Goal: Transaction & Acquisition: Purchase product/service

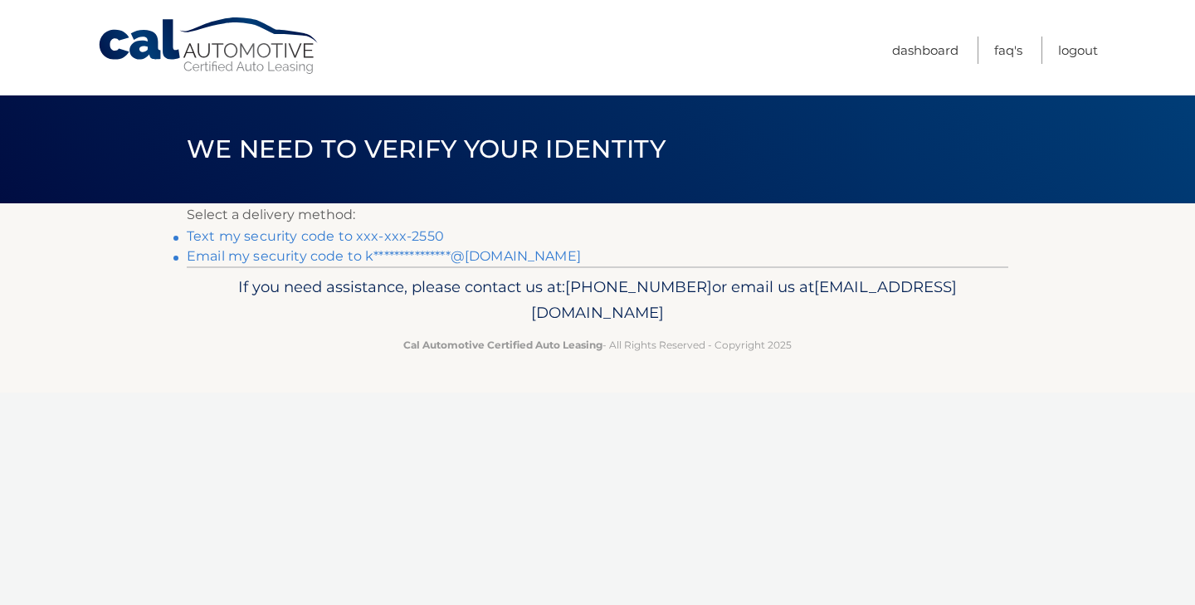
click at [413, 239] on link "Text my security code to xxx-xxx-2550" at bounding box center [315, 236] width 257 height 16
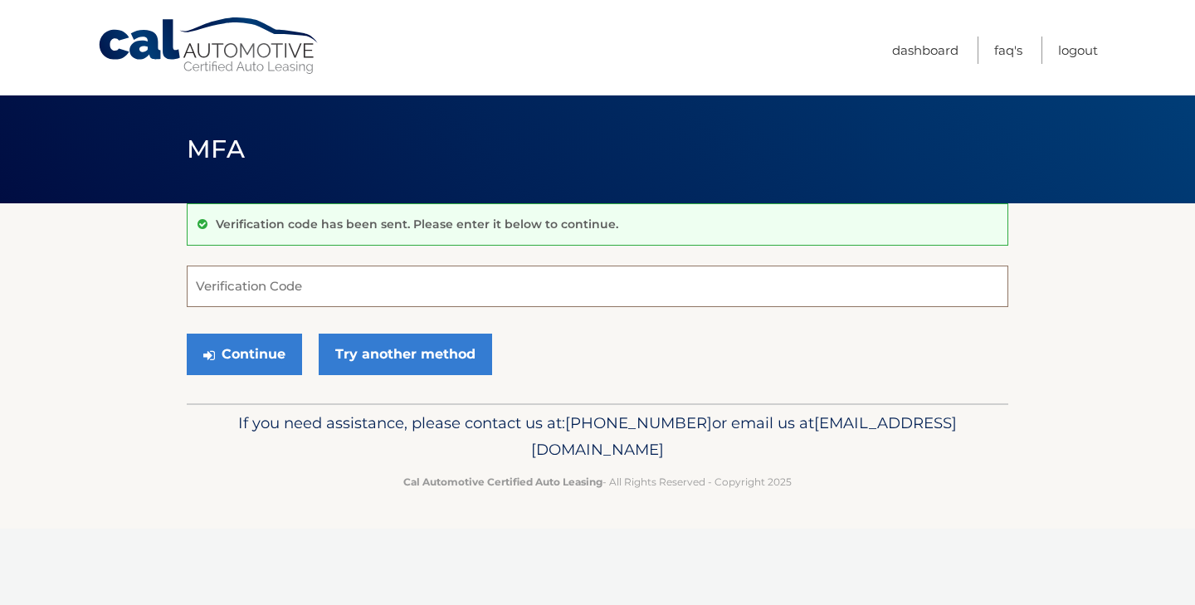
click at [429, 286] on input "Verification Code" at bounding box center [597, 285] width 821 height 41
paste input "225732"
type input "225732"
click at [520, 390] on div "Verification code has been sent. Please enter it below to continue. 225732 Veri…" at bounding box center [597, 303] width 821 height 200
click at [243, 348] on button "Continue" at bounding box center [244, 353] width 115 height 41
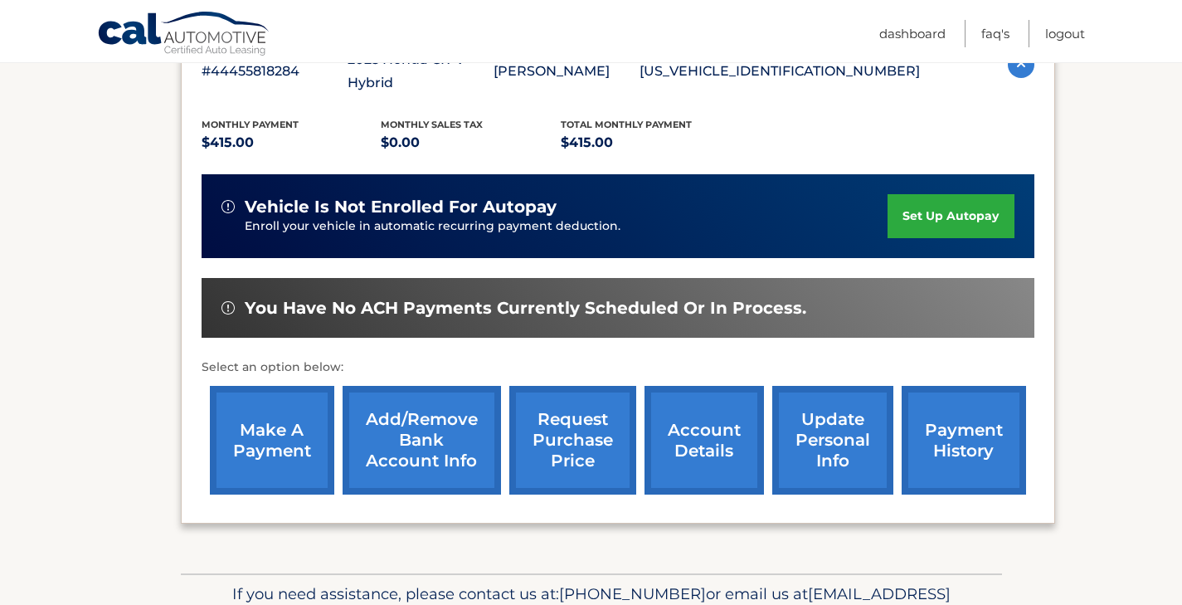
scroll to position [331, 0]
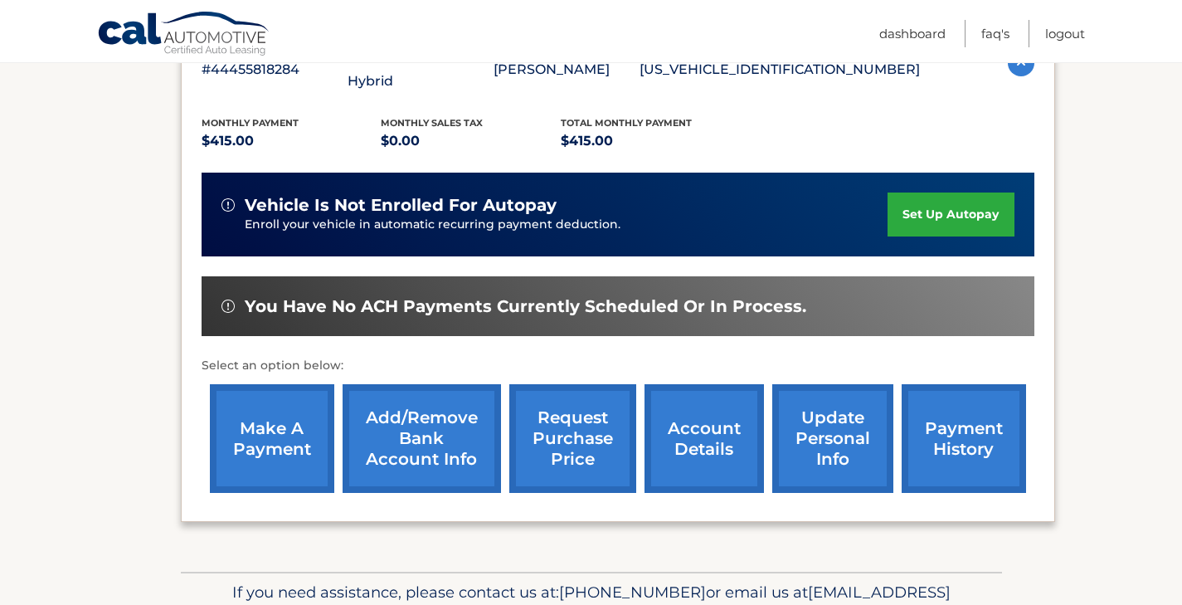
click at [253, 424] on link "make a payment" at bounding box center [272, 438] width 124 height 109
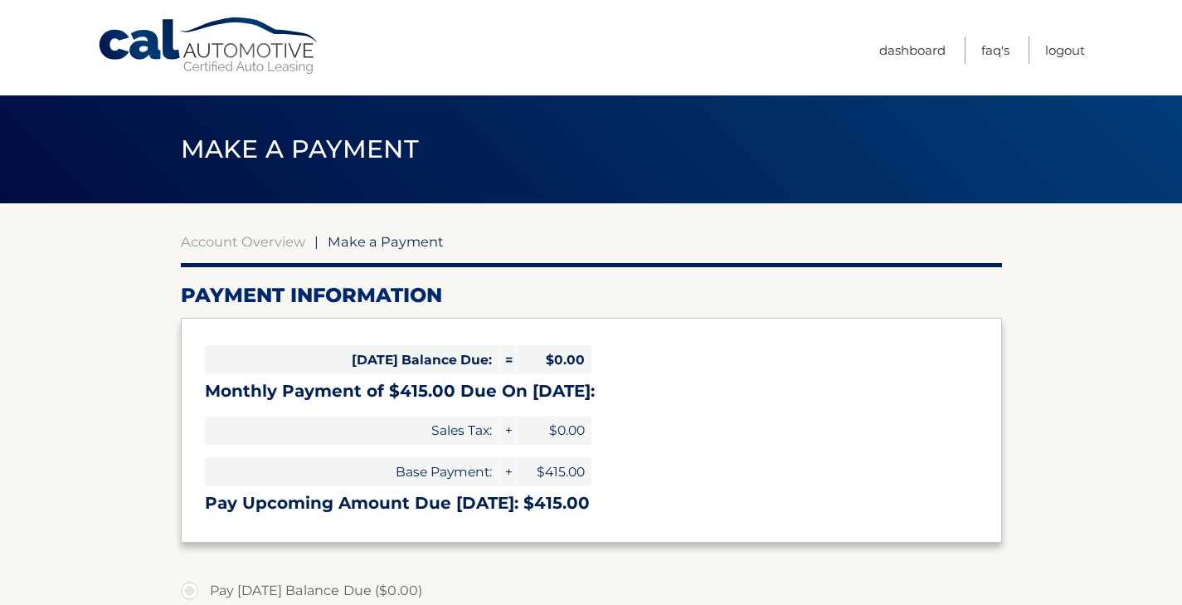
select select "ZDQ1ZjAwMzUtZDgxYi00NjE4LWE3NzQtMWFjNjBhNmVmNzdk"
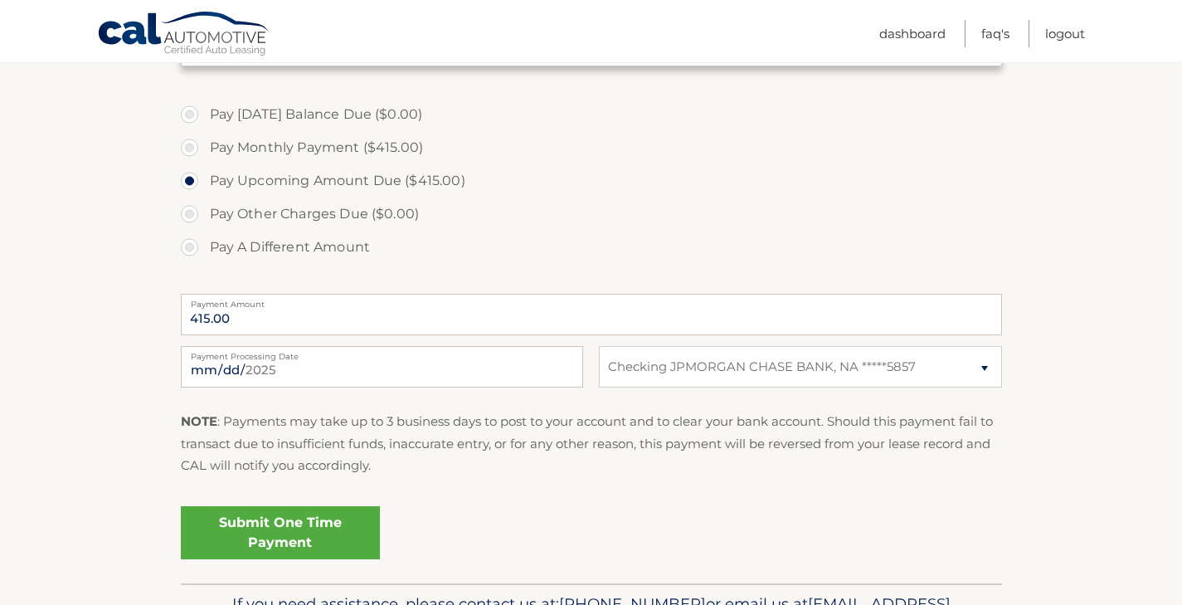
scroll to position [499, 0]
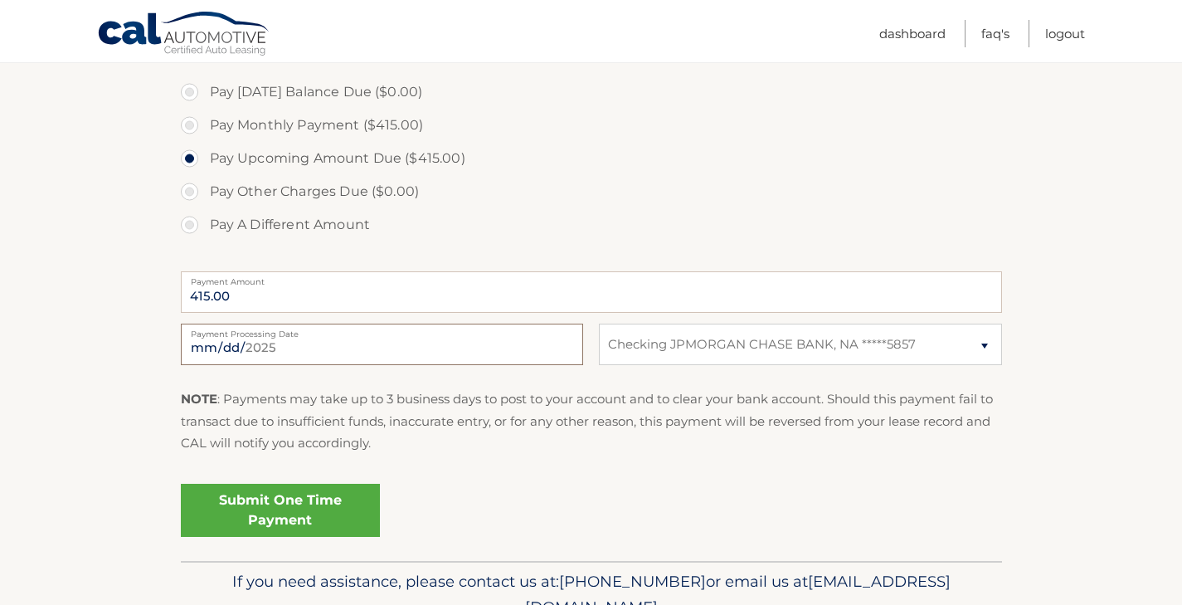
click at [465, 342] on input "2025-09-29" at bounding box center [382, 344] width 402 height 41
type input "2025-09-30"
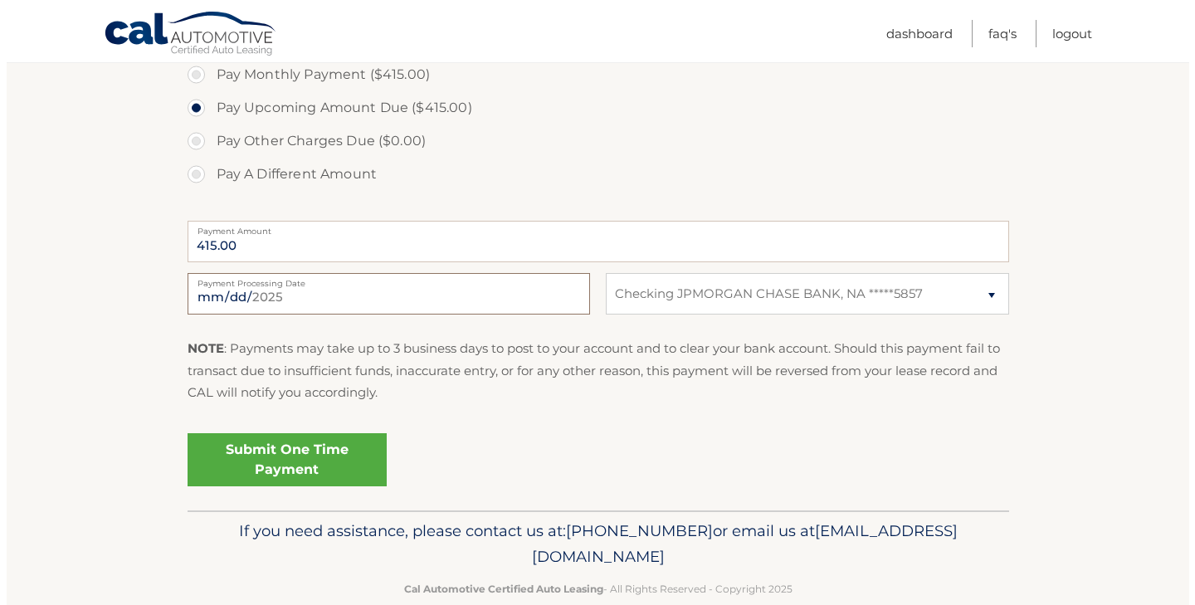
scroll to position [567, 0]
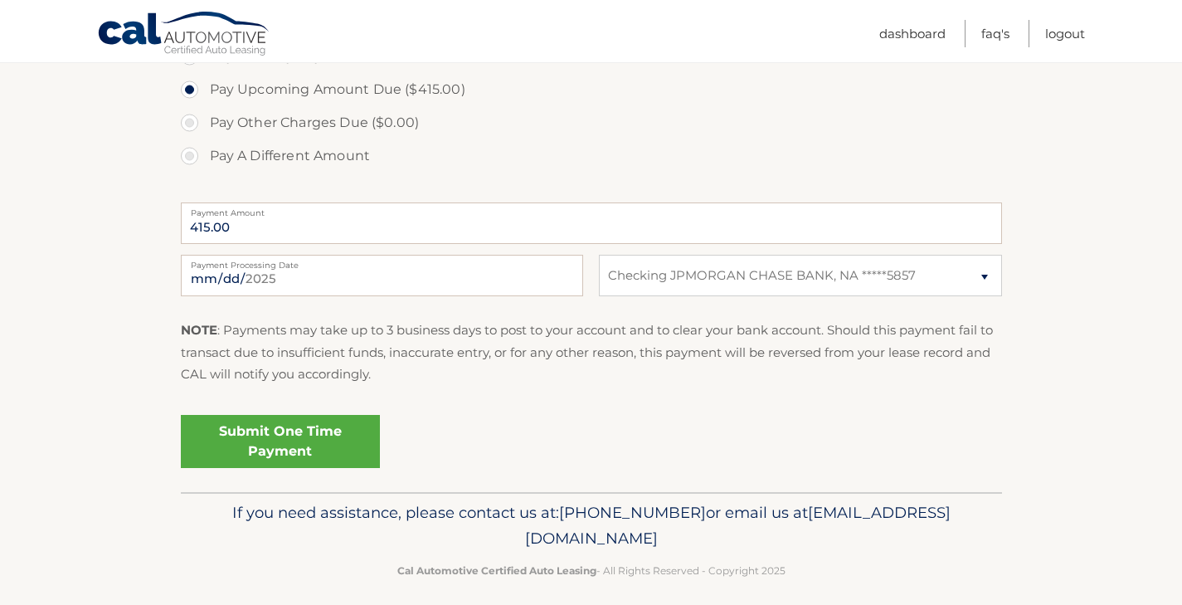
click at [312, 433] on link "Submit One Time Payment" at bounding box center [280, 441] width 199 height 53
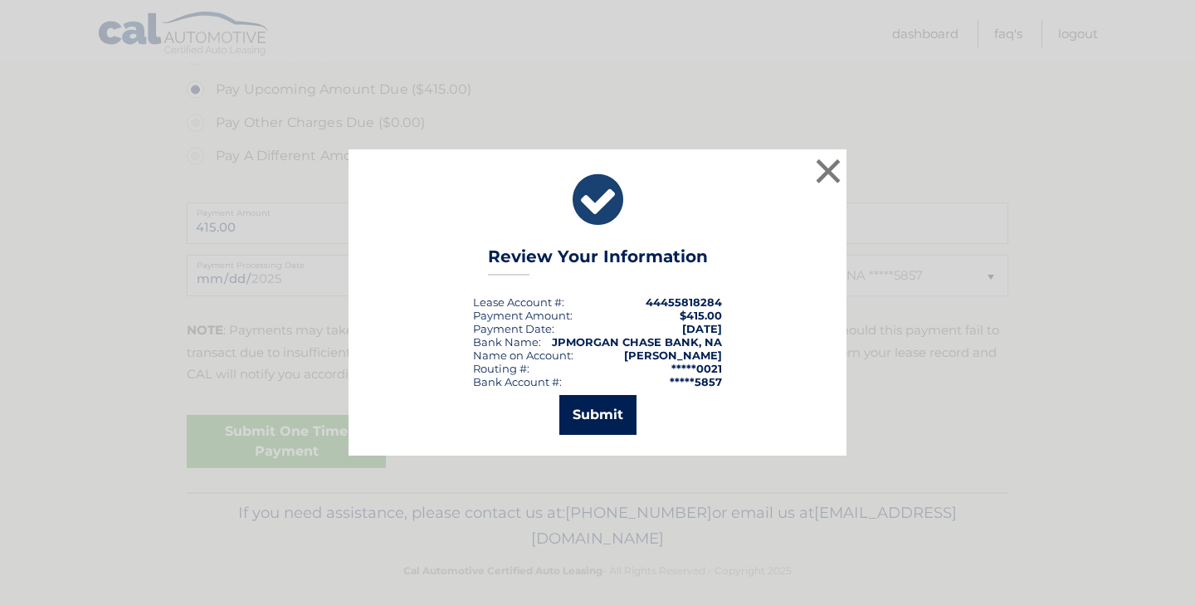
click at [603, 422] on button "Submit" at bounding box center [597, 415] width 77 height 40
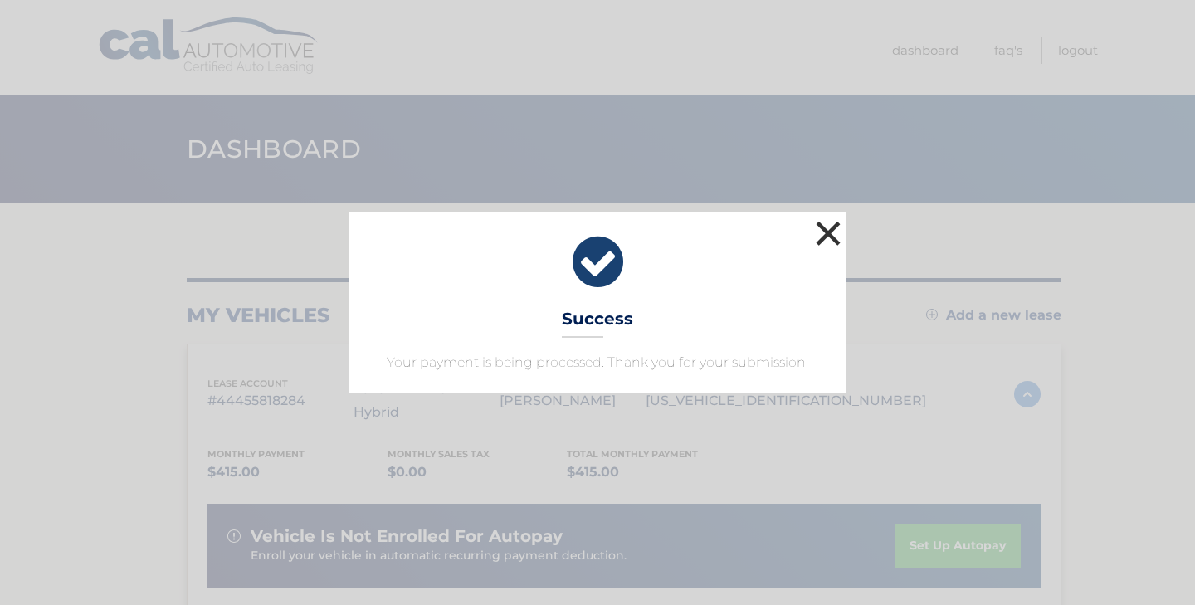
click at [824, 234] on button "×" at bounding box center [827, 233] width 33 height 33
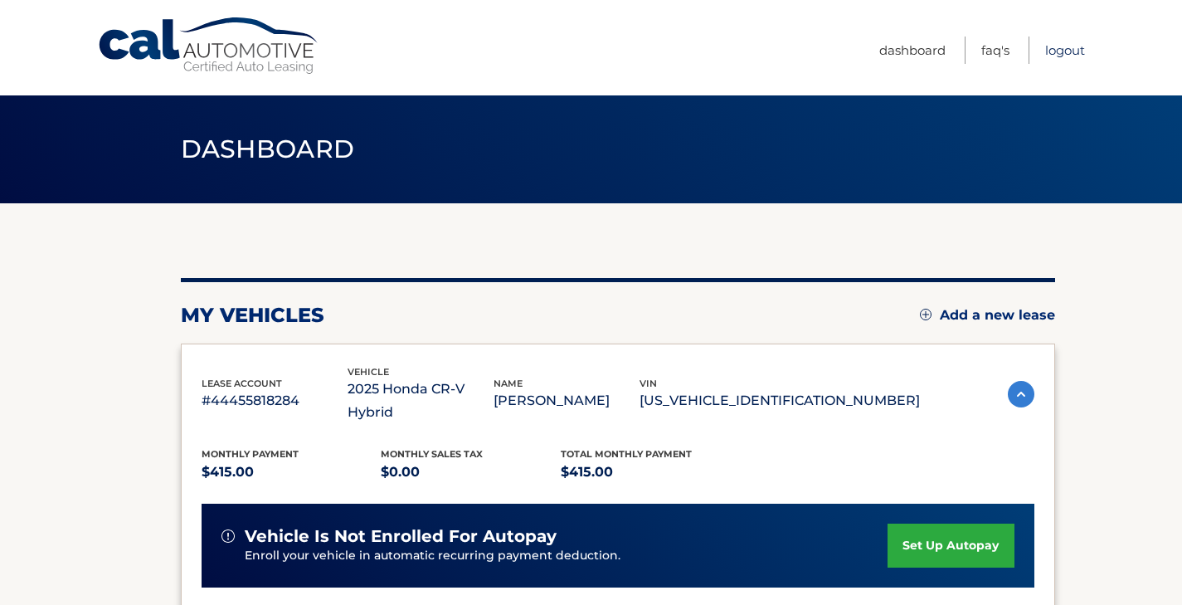
click at [1067, 62] on link "Logout" at bounding box center [1065, 50] width 40 height 27
